Goal: Communication & Community: Answer question/provide support

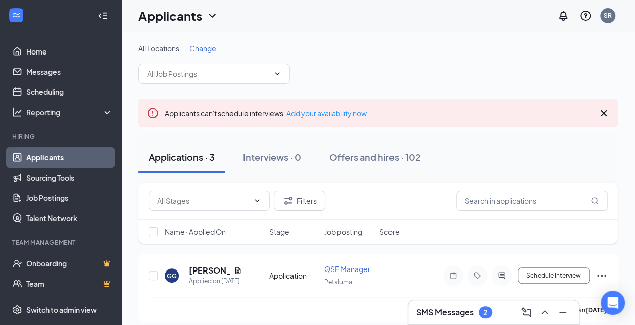
click at [465, 316] on h3 "SMS Messages" at bounding box center [445, 312] width 58 height 11
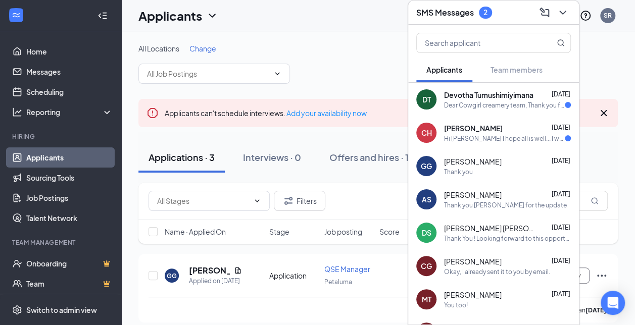
click at [486, 121] on div "CH [PERSON_NAME] [DATE] Hi [PERSON_NAME] I hope all is well... I wanted to reac…" at bounding box center [493, 132] width 171 height 33
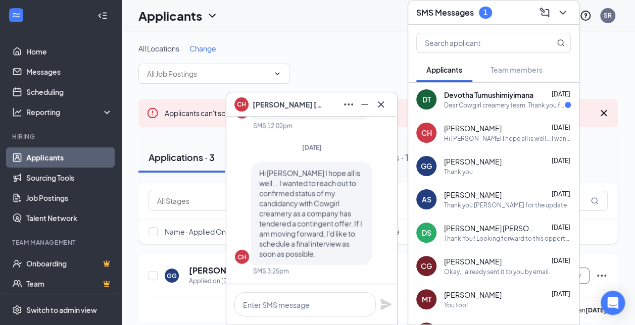
click at [479, 101] on div "Dear Cowgirl creamery team, Thank you for the opportunity to interview with you…" at bounding box center [504, 105] width 121 height 9
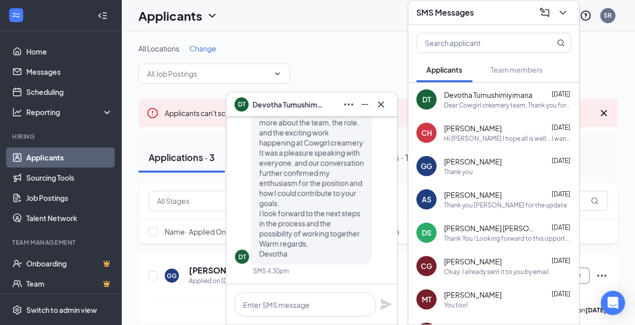
click at [517, 128] on div "[PERSON_NAME] [DATE]" at bounding box center [507, 128] width 127 height 10
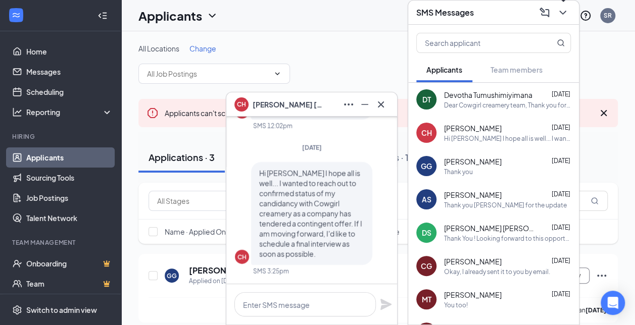
click at [560, 13] on icon "ChevronDown" at bounding box center [563, 13] width 12 height 12
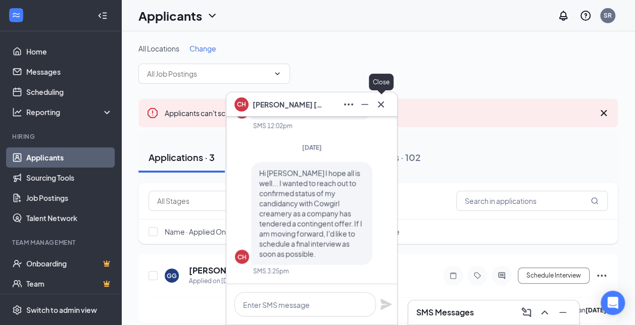
click at [385, 105] on icon "Cross" at bounding box center [381, 105] width 12 height 12
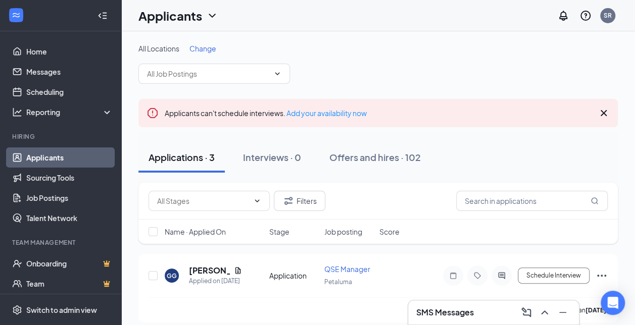
click at [474, 309] on div "SMS Messages" at bounding box center [493, 313] width 155 height 16
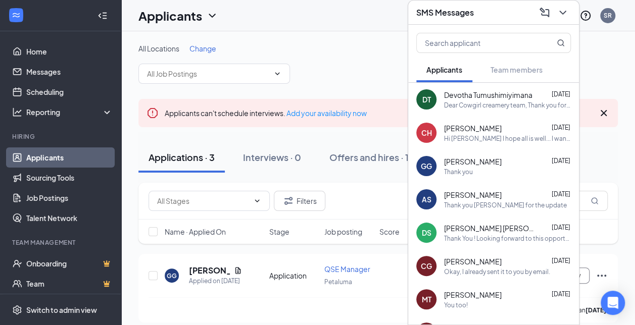
click at [460, 100] on div "Devotha Tumushimiyimana [DATE] Dear Cowgirl creamery team, Thank you for the op…" at bounding box center [507, 100] width 127 height 20
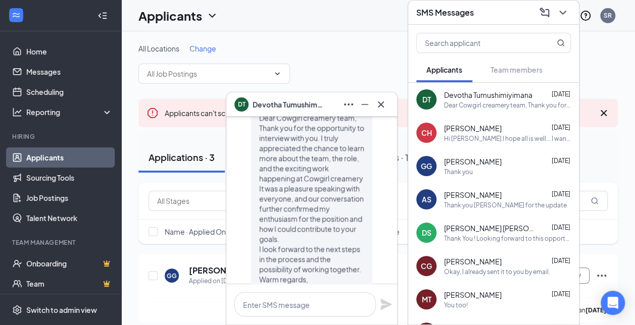
scroll to position [-39, 0]
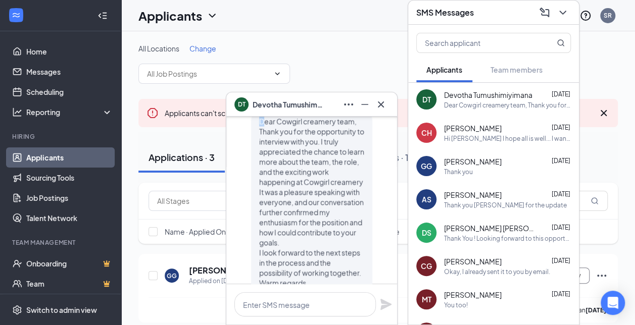
click at [262, 123] on div "Dear Cowgirl creamery team, Thank you for the opportunity to interview with you…" at bounding box center [311, 208] width 121 height 194
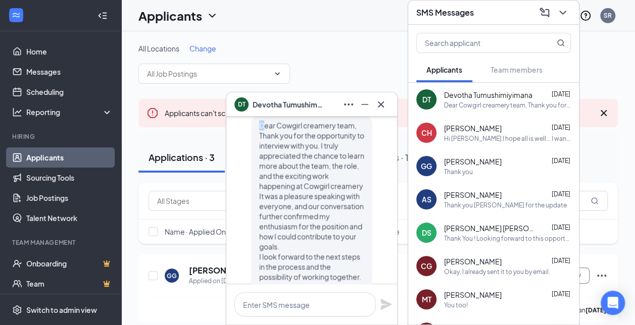
drag, startPoint x: 262, startPoint y: 123, endPoint x: 252, endPoint y: 128, distance: 11.5
click at [252, 128] on div "Dear Cowgirl creamery team, Thank you for the opportunity to interview with you…" at bounding box center [311, 212] width 121 height 194
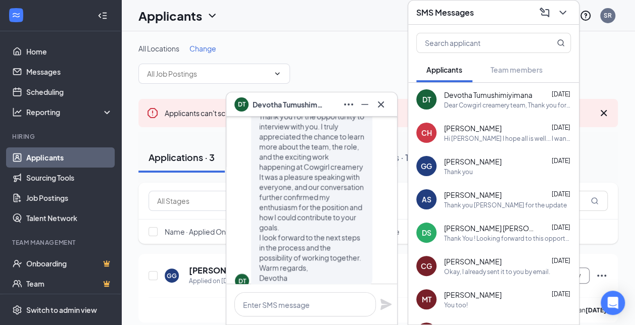
scroll to position [-27, 0]
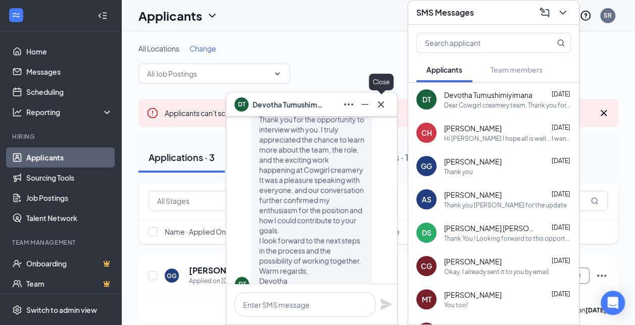
click at [377, 103] on icon "Cross" at bounding box center [381, 105] width 12 height 12
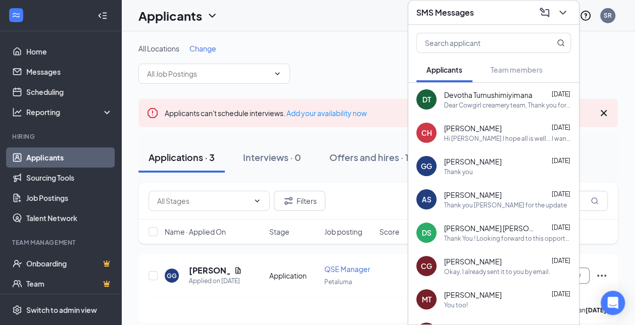
click at [491, 135] on div "Hi [PERSON_NAME] I hope all is well... I wanted to reach out to confirmed statu…" at bounding box center [507, 138] width 127 height 9
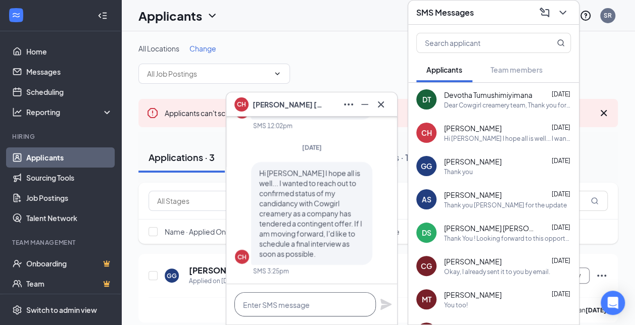
click at [264, 311] on textarea at bounding box center [304, 305] width 141 height 24
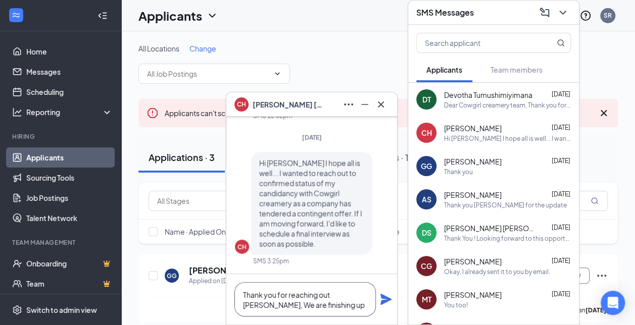
click at [307, 307] on textarea "Thank you for reaching out [PERSON_NAME], We are finishing up" at bounding box center [304, 299] width 141 height 34
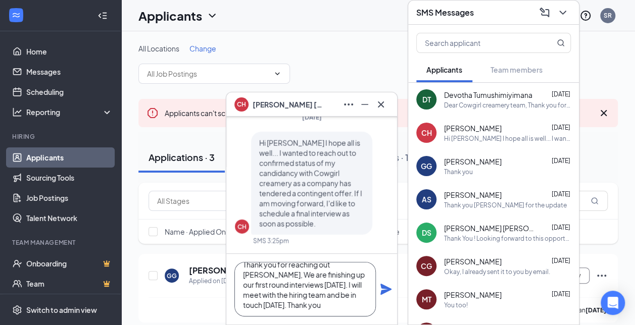
scroll to position [20, 0]
type textarea "Thank you for reaching out [PERSON_NAME], We are finishing up our first round i…"
click at [383, 291] on icon "Plane" at bounding box center [385, 289] width 11 height 11
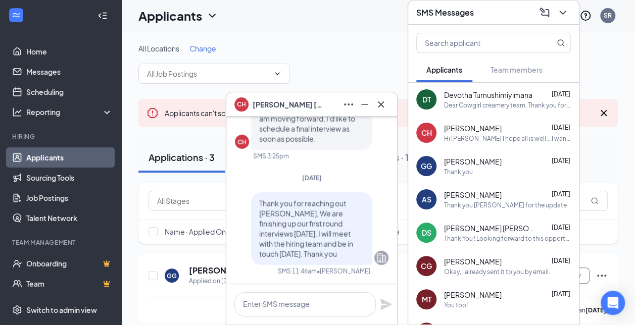
scroll to position [0, 0]
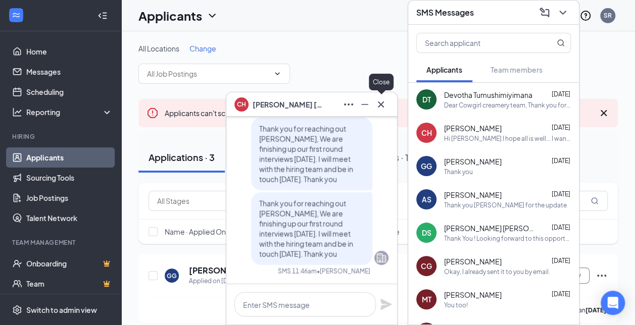
click at [380, 105] on icon "Cross" at bounding box center [381, 104] width 6 height 6
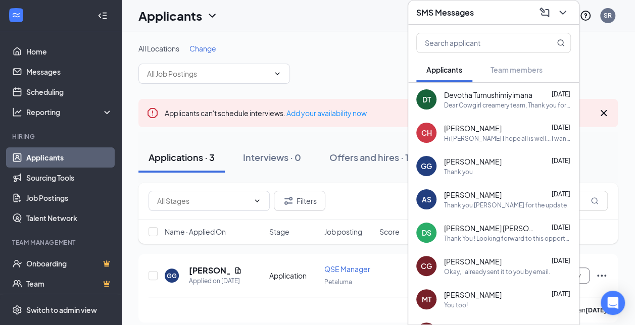
click at [497, 94] on span "Devotha Tumushimiyimana" at bounding box center [488, 95] width 88 height 10
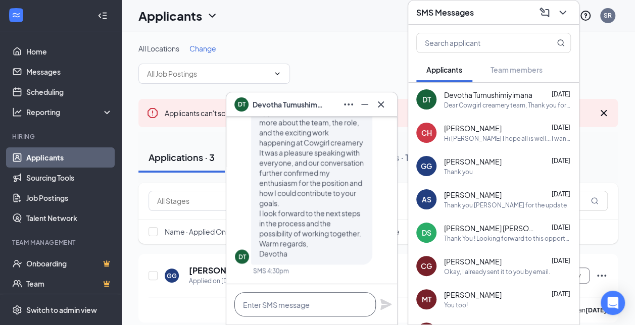
click at [291, 302] on textarea at bounding box center [304, 305] width 141 height 24
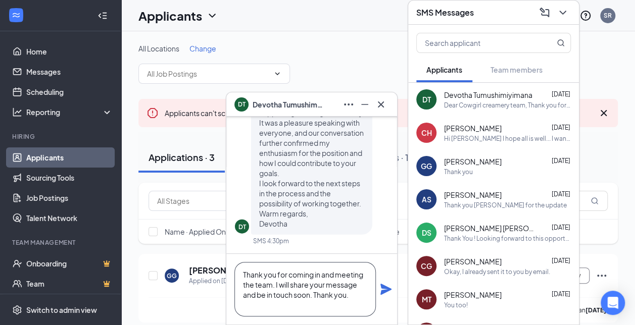
type textarea "Thank you for coming in and meeting the team. I will share your message and be …"
click at [387, 294] on icon "Plane" at bounding box center [386, 289] width 12 height 12
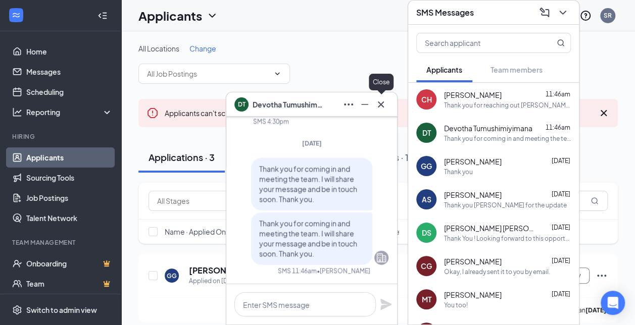
click at [377, 106] on icon "Cross" at bounding box center [381, 105] width 12 height 12
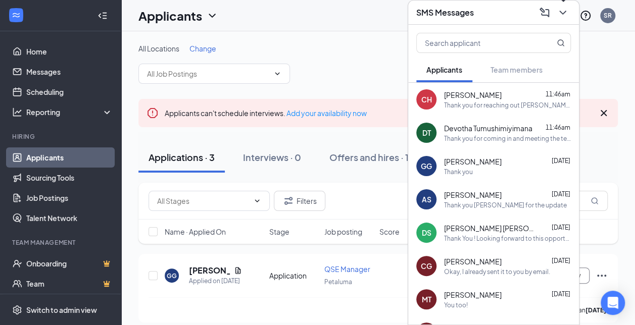
click at [566, 9] on icon "ChevronDown" at bounding box center [563, 13] width 12 height 12
